Goal: Information Seeking & Learning: Learn about a topic

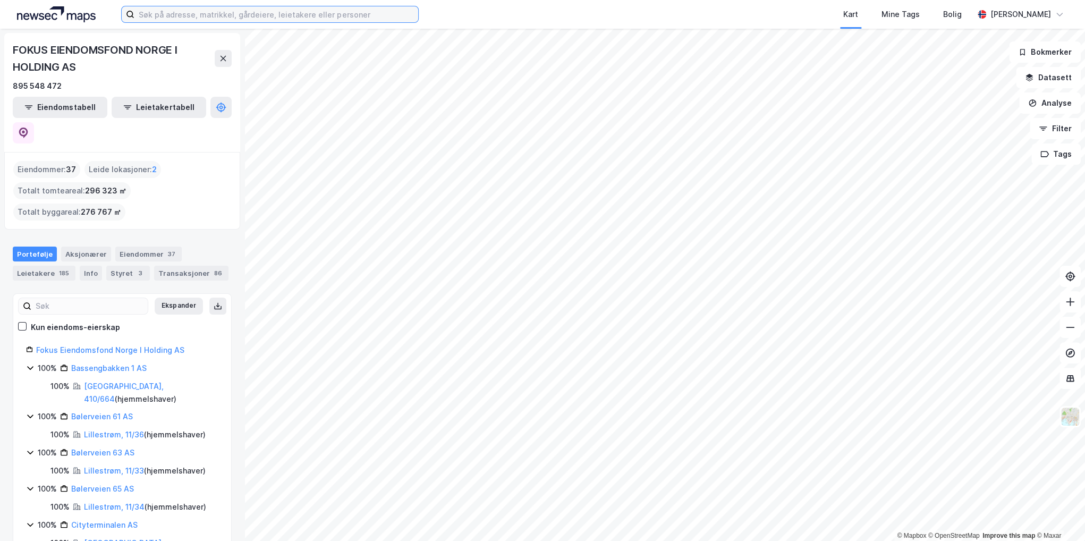
click at [196, 16] on input at bounding box center [276, 14] width 284 height 16
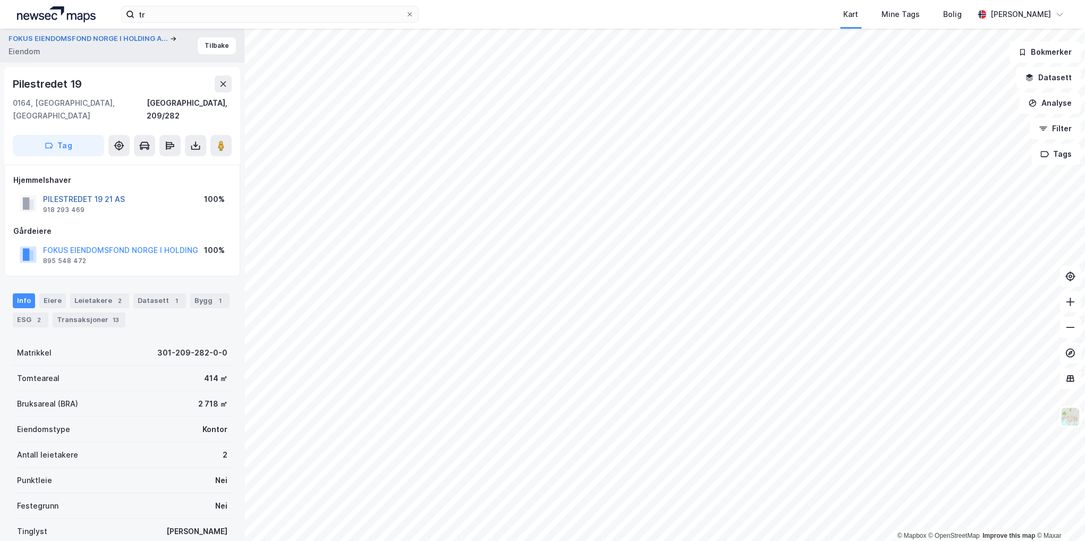
click at [0, 0] on button "PILESTREDET 19 21 AS" at bounding box center [0, 0] width 0 height 0
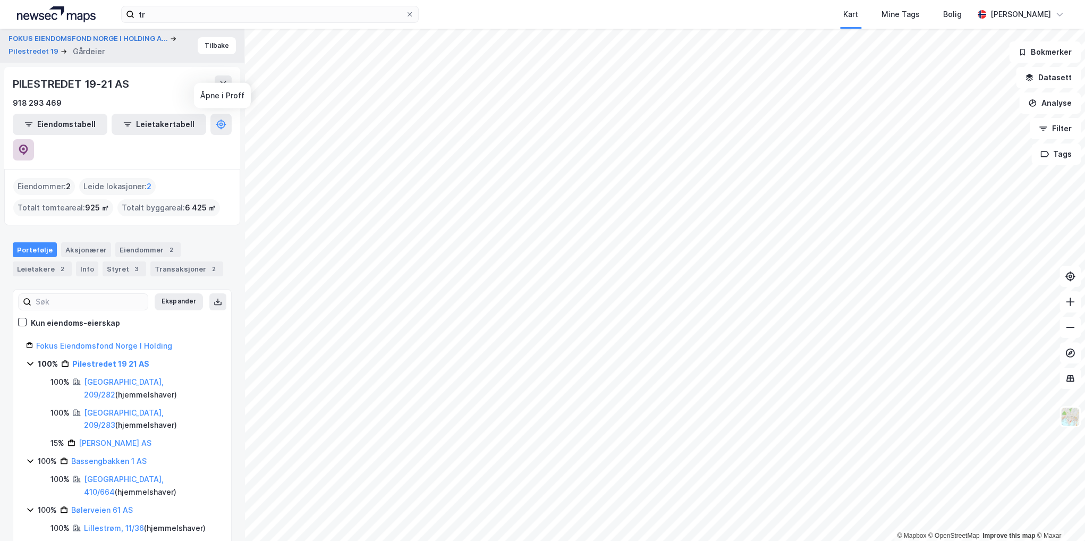
click at [29, 145] on icon at bounding box center [23, 150] width 11 height 11
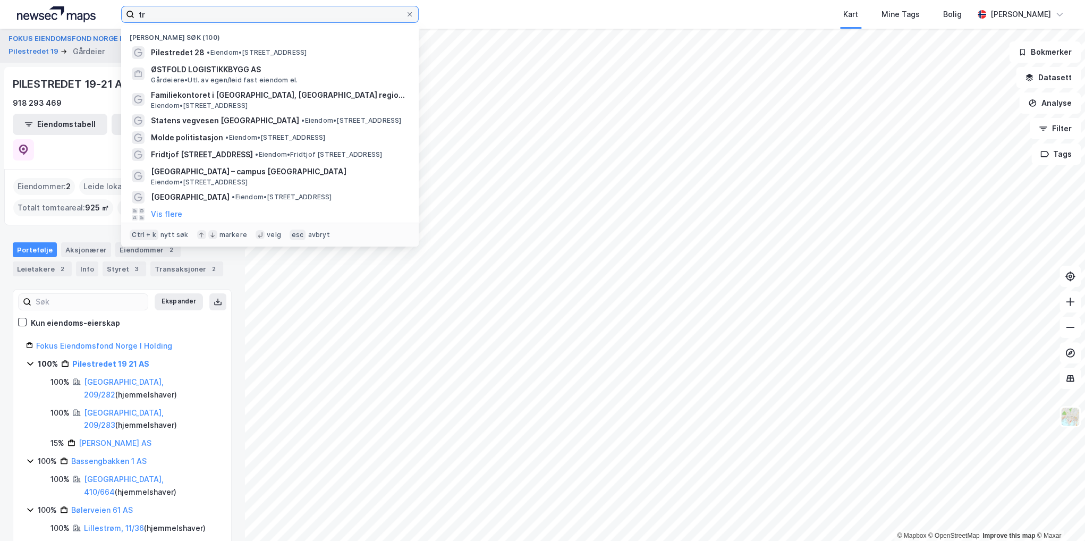
click at [239, 16] on input "tr" at bounding box center [269, 14] width 271 height 16
paste input "Træleborgodden 6"
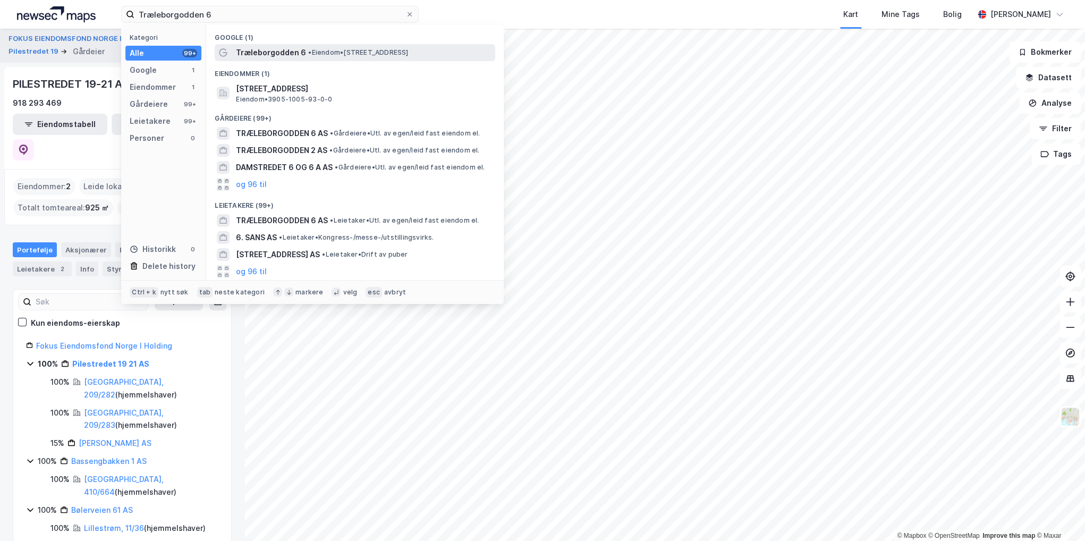
click at [295, 54] on span "Træleborgodden 6" at bounding box center [271, 52] width 70 height 13
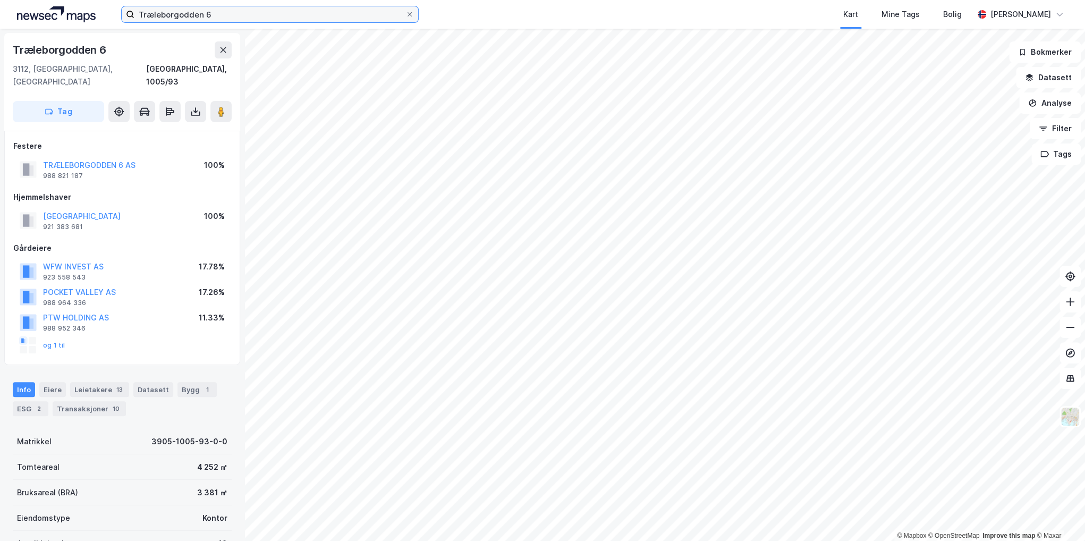
click at [193, 14] on input "Træleborgodden 6" at bounding box center [269, 14] width 271 height 16
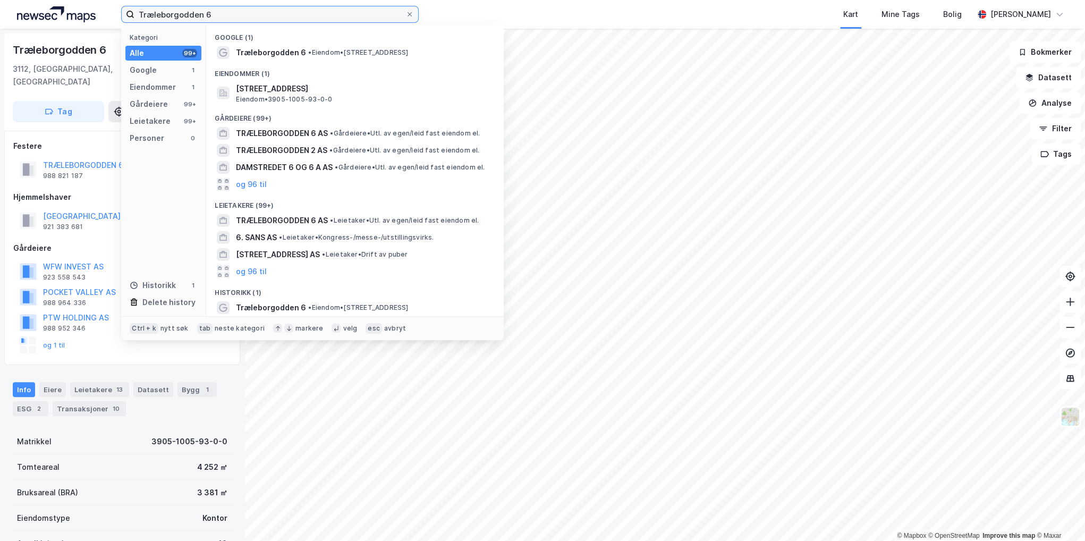
click at [193, 14] on input "Træleborgodden 6" at bounding box center [269, 14] width 271 height 16
paste input "Wirgenes vei 8A"
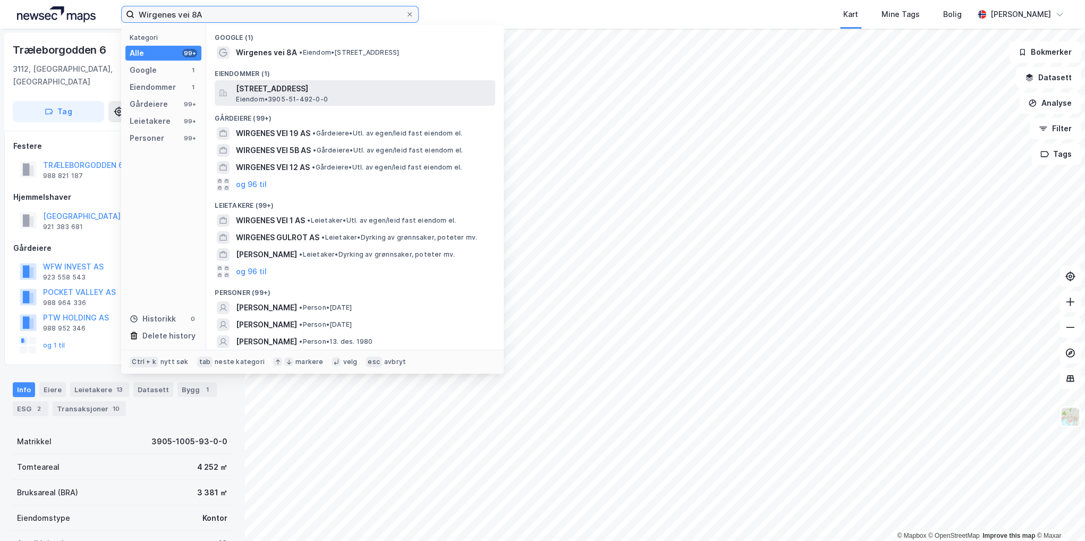
type input "Wirgenes vei 8A"
click at [307, 91] on span "[STREET_ADDRESS]" at bounding box center [363, 88] width 255 height 13
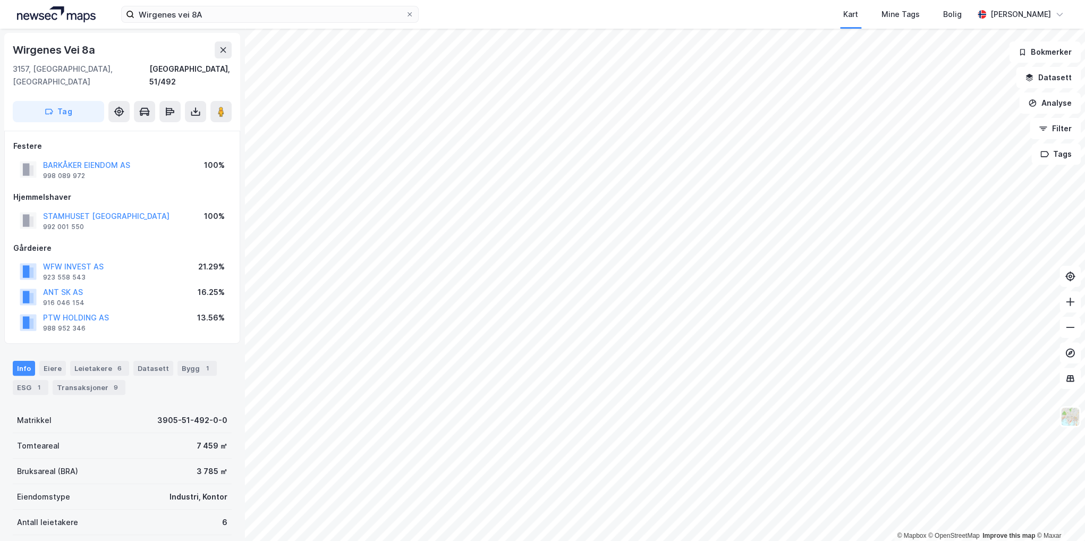
click at [116, 348] on div "Info [PERSON_NAME] 6 Datasett Bygg 1 ESG 1 Transaksjoner 9" at bounding box center [122, 373] width 244 height 51
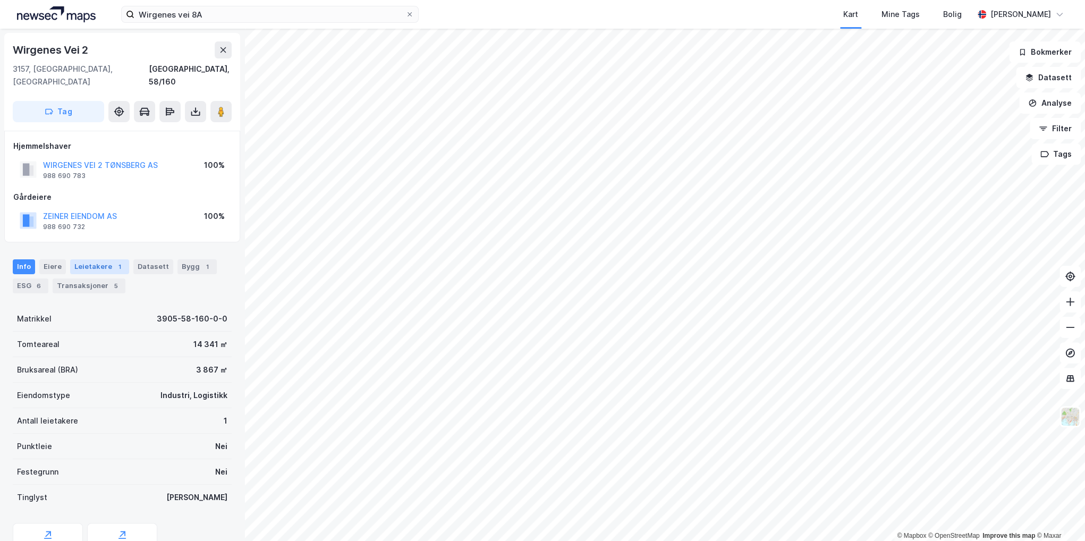
click at [106, 259] on div "Leietakere 1" at bounding box center [99, 266] width 59 height 15
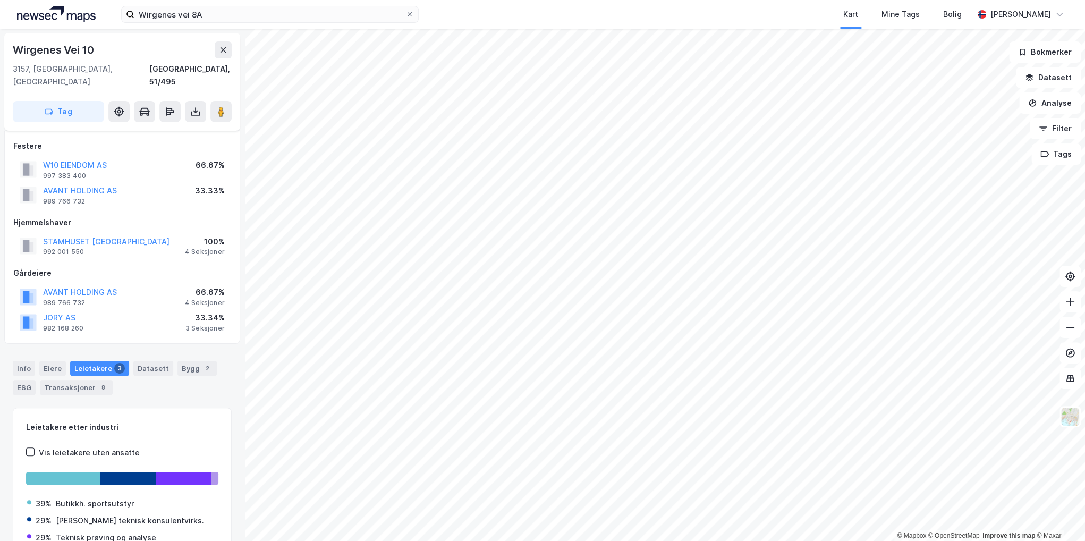
scroll to position [238, 0]
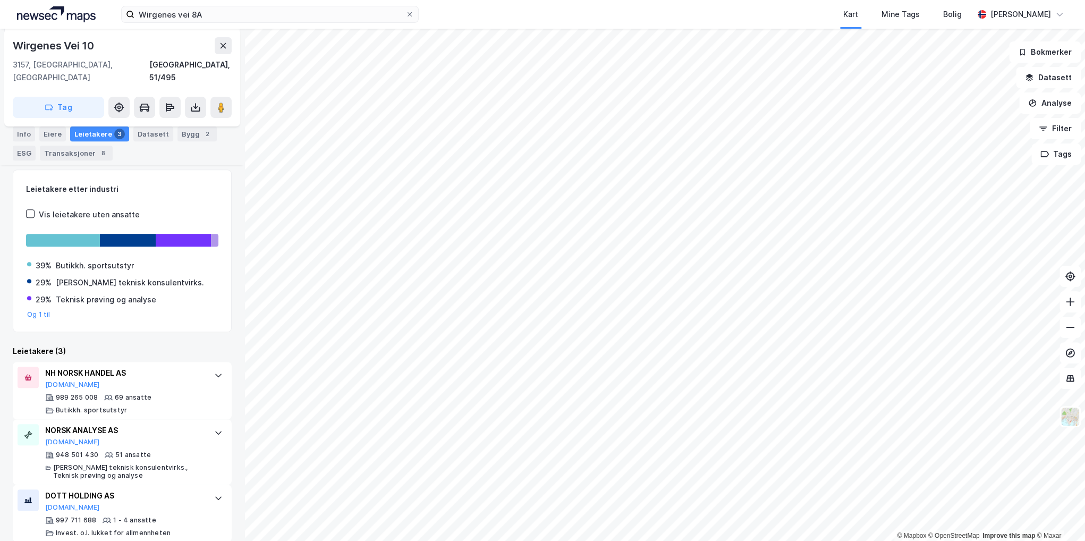
click at [162, 329] on div "Leietakere etter industri Vis leietakere uten ansatte 39% Butikkh. sportsutstyr…" at bounding box center [122, 355] width 219 height 372
click at [170, 345] on div "Leietakere (3)" at bounding box center [122, 351] width 219 height 13
click at [233, 334] on div "Wirgenes Vei 10 3157, [GEOGRAPHIC_DATA], [GEOGRAPHIC_DATA], 51/495 Tag Festere …" at bounding box center [122, 285] width 244 height 512
click at [228, 273] on div "Wirgenes Vei 10 3157, [GEOGRAPHIC_DATA], [GEOGRAPHIC_DATA], 51/495 Tag Festere …" at bounding box center [122, 285] width 244 height 512
click at [231, 231] on div "Wirgenes Vei 10 3157, [GEOGRAPHIC_DATA], [GEOGRAPHIC_DATA], 51/495 Tag Festere …" at bounding box center [122, 285] width 244 height 512
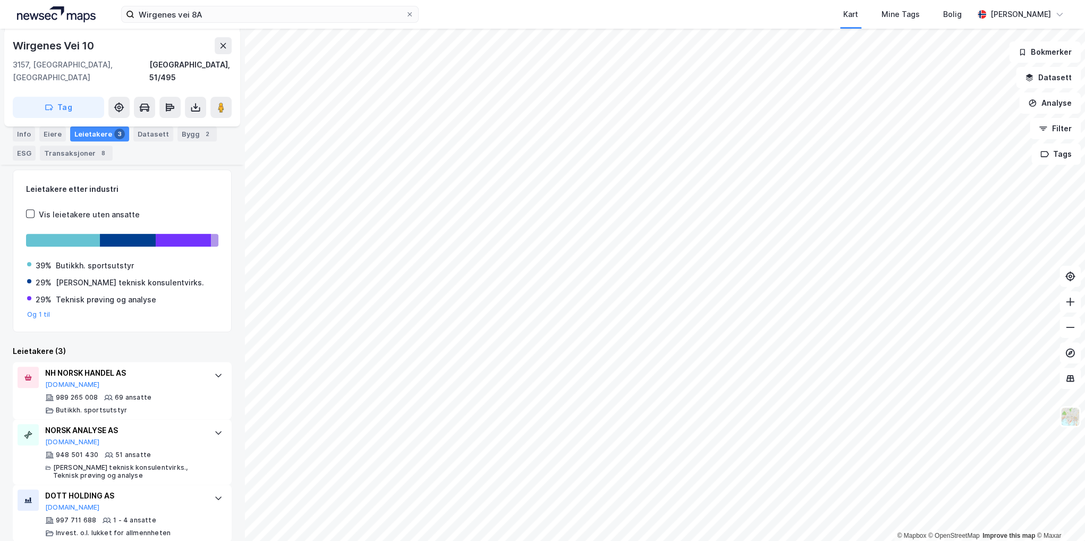
click at [232, 332] on div "Wirgenes Vei 10 3157, [GEOGRAPHIC_DATA], [GEOGRAPHIC_DATA], 51/495 Tag Festere …" at bounding box center [122, 285] width 244 height 512
click at [156, 345] on div "Leietakere (3)" at bounding box center [122, 351] width 219 height 13
